Goal: Find specific page/section: Find specific page/section

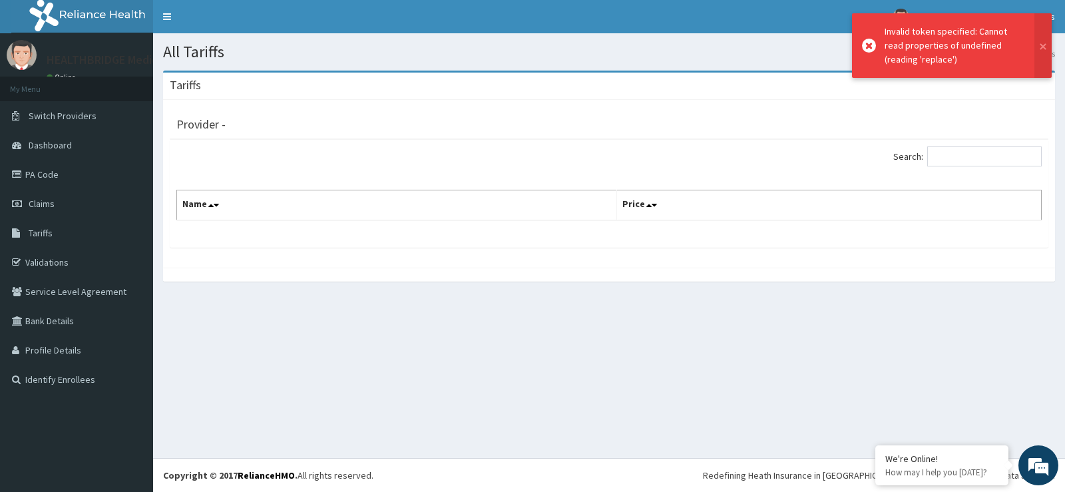
click at [871, 46] on icon at bounding box center [869, 46] width 14 height 14
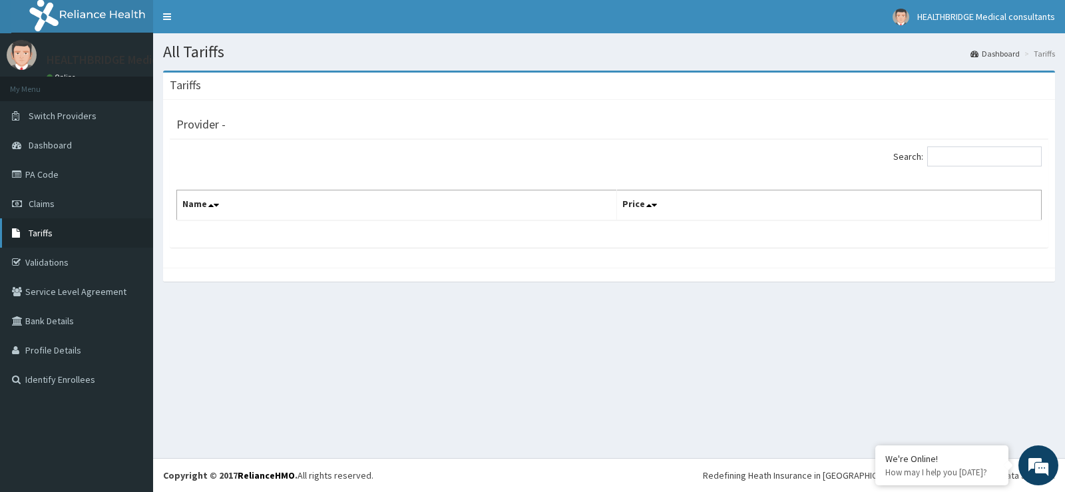
click at [35, 227] on span "Tariffs" at bounding box center [41, 233] width 24 height 12
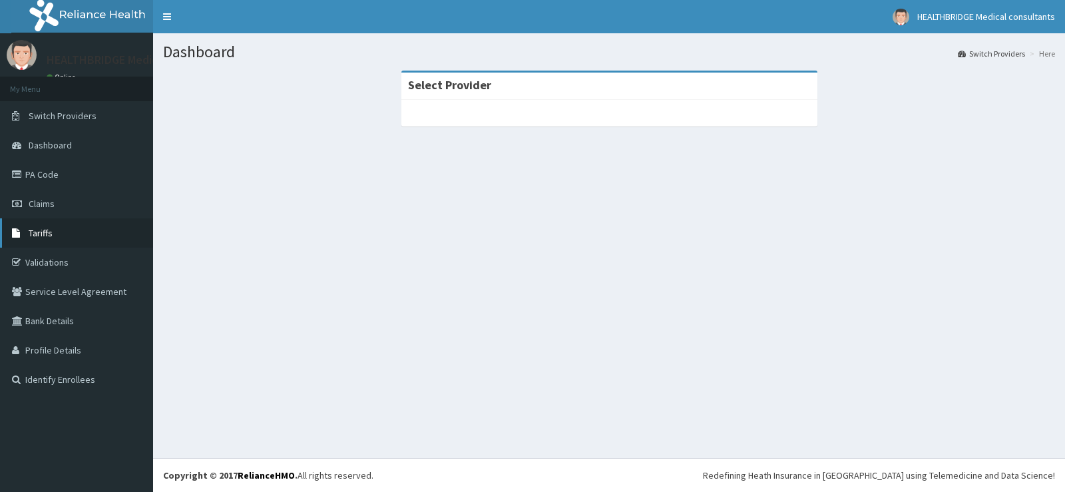
click at [67, 226] on link "Tariffs" at bounding box center [76, 232] width 153 height 29
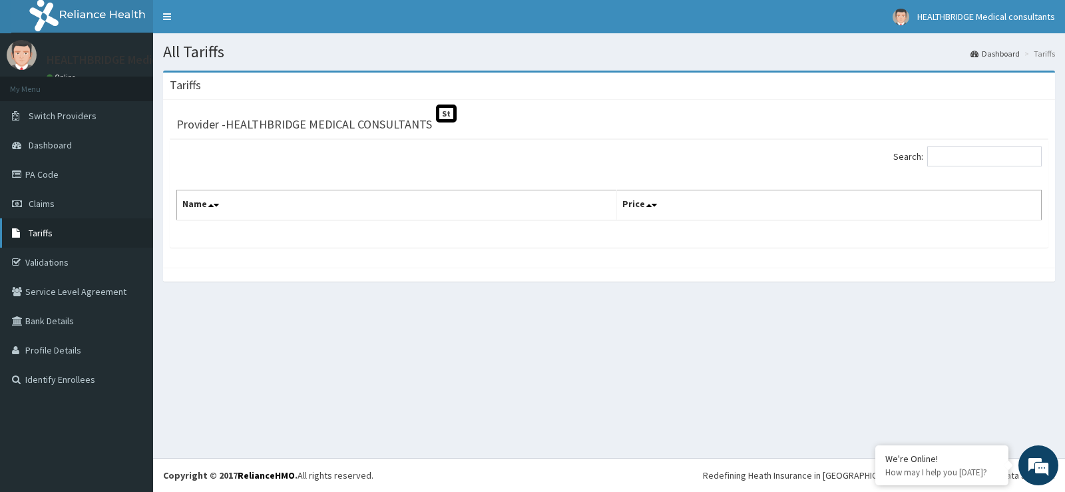
click at [34, 230] on span "Tariffs" at bounding box center [41, 233] width 24 height 12
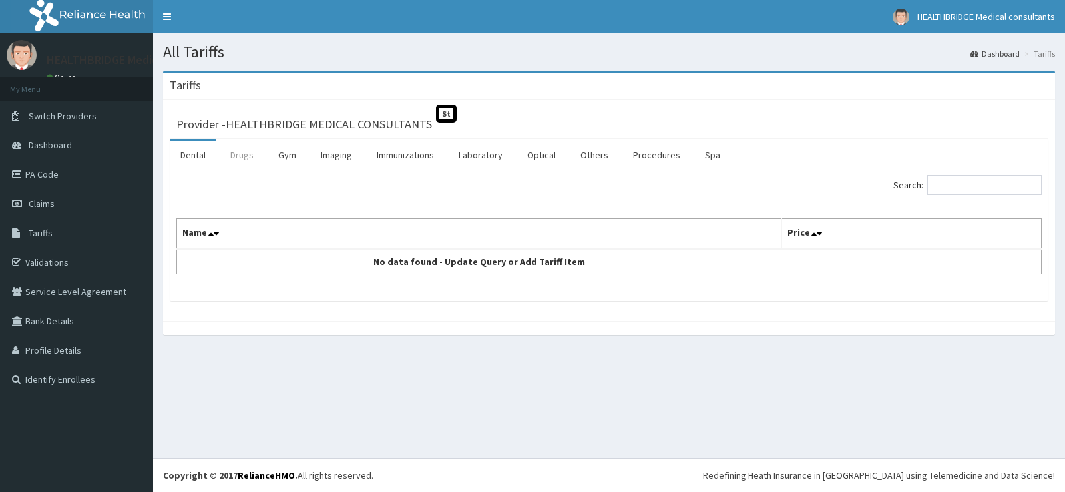
click at [247, 154] on link "Drugs" at bounding box center [242, 155] width 45 height 28
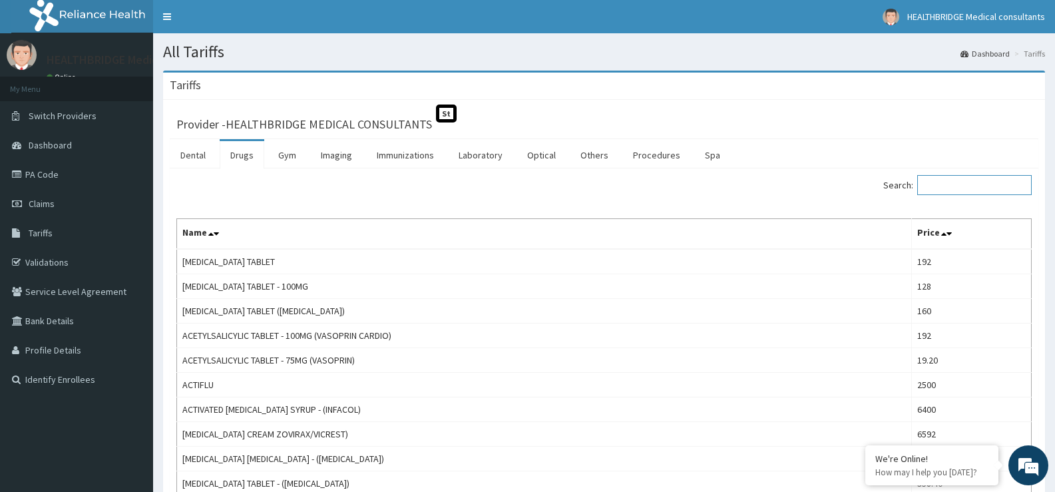
click at [968, 188] on input "Search:" at bounding box center [974, 185] width 114 height 20
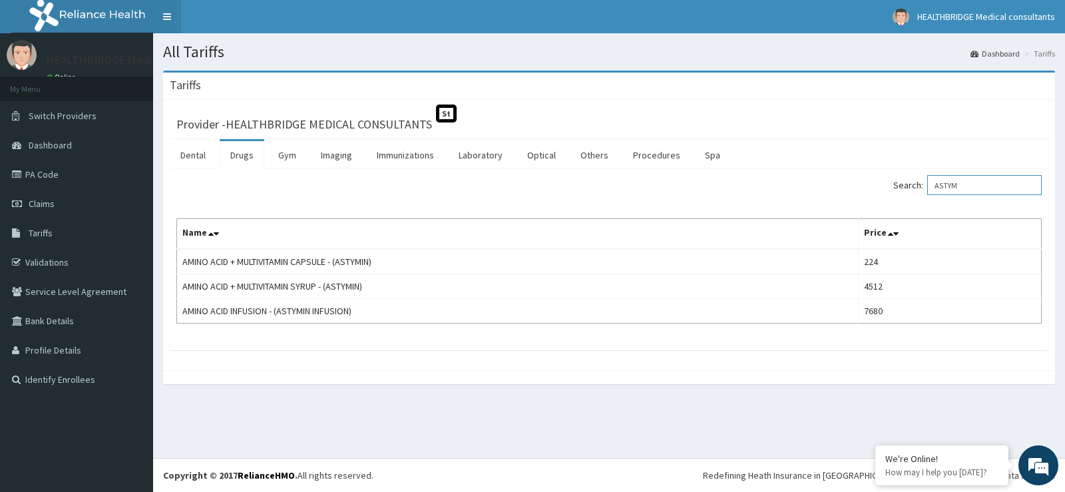
type input "ASTYM"
